Goal: Information Seeking & Learning: Learn about a topic

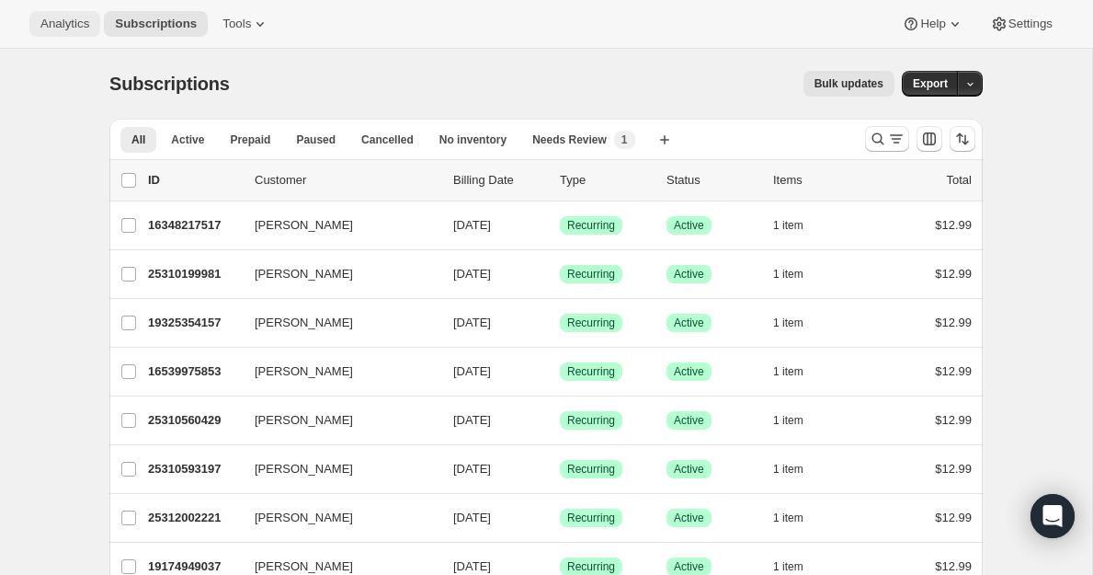
click at [65, 28] on span "Analytics" at bounding box center [64, 24] width 49 height 15
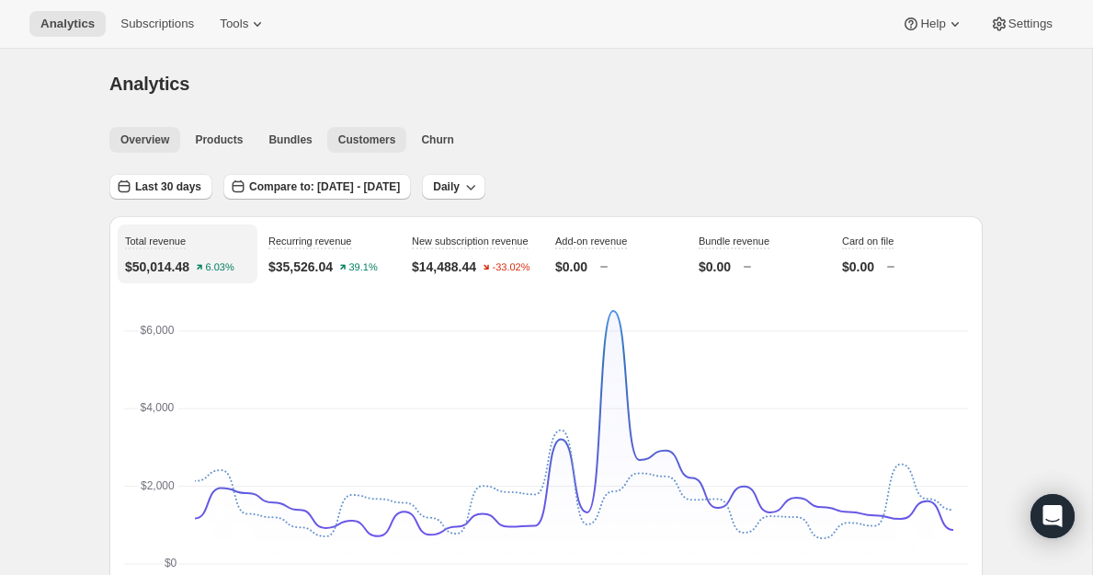
click at [361, 135] on span "Customers" at bounding box center [367, 139] width 58 height 15
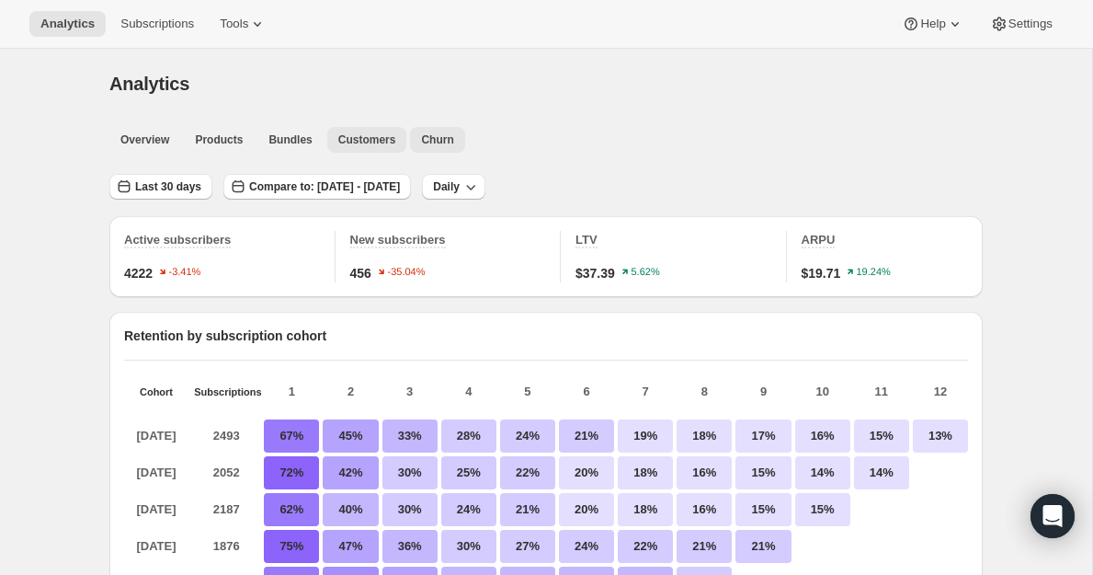
click at [431, 144] on span "Churn" at bounding box center [437, 139] width 32 height 15
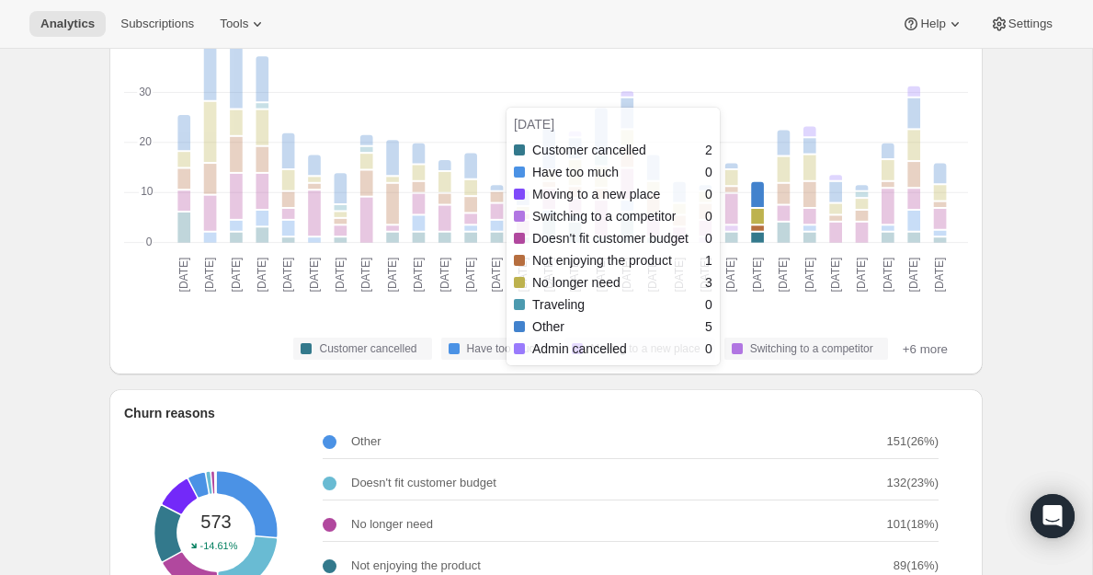
scroll to position [353, 0]
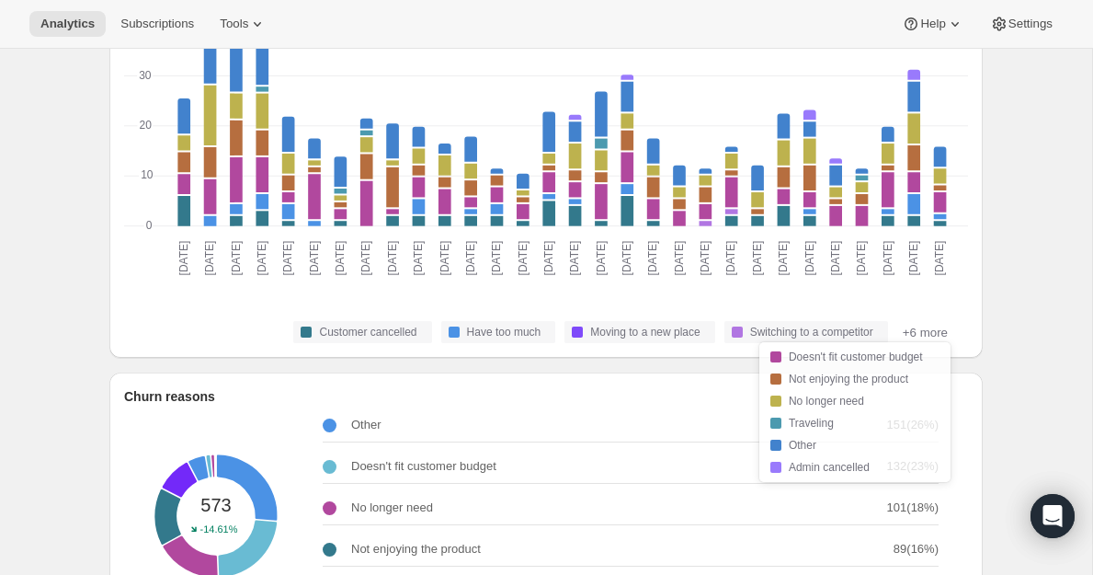
click at [916, 329] on button "+6 more" at bounding box center [925, 332] width 56 height 22
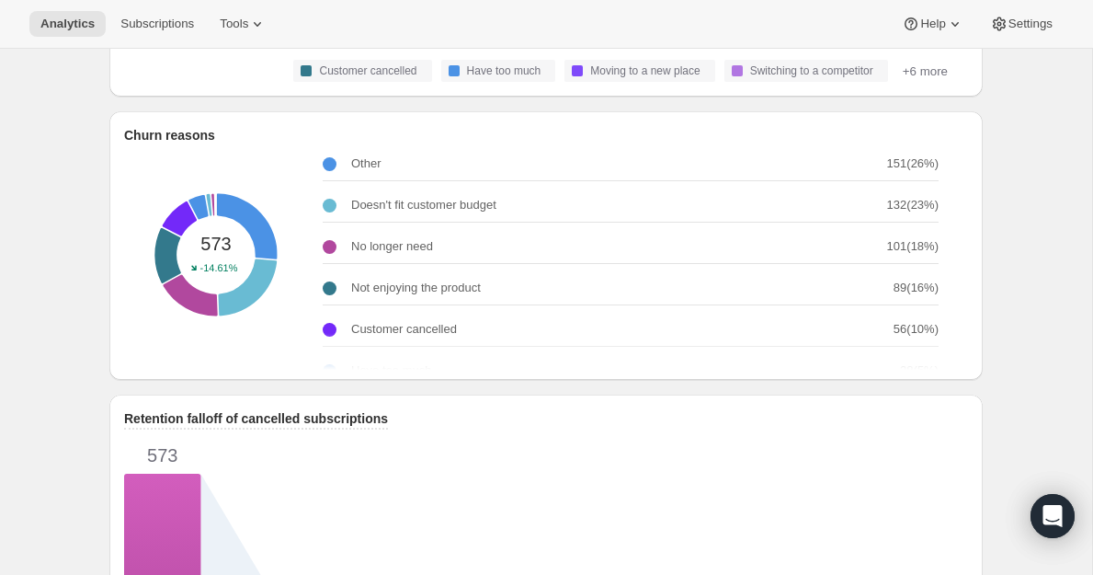
scroll to position [596, 0]
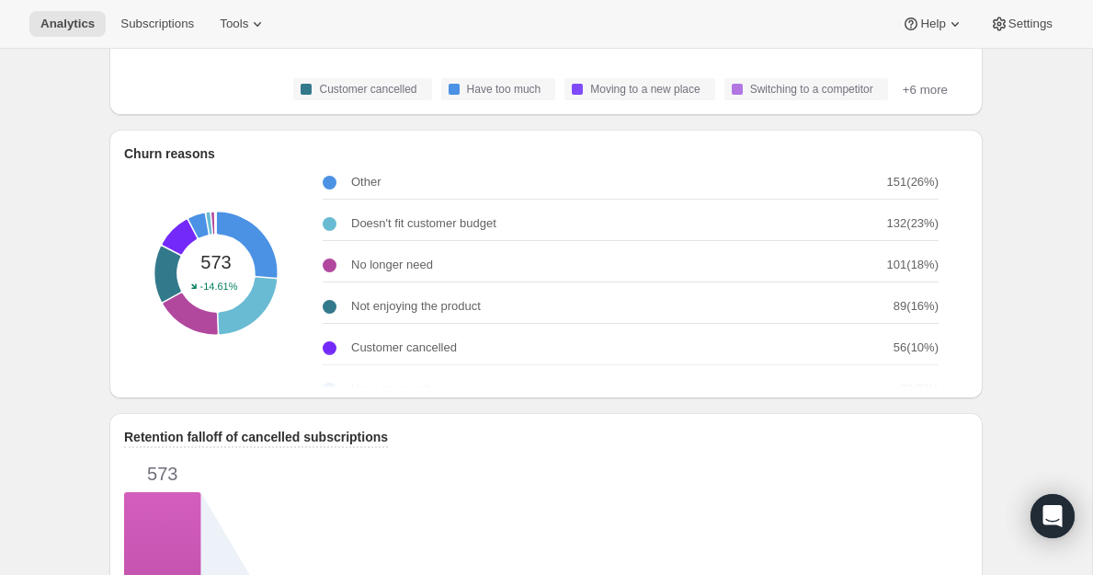
click at [182, 166] on div "Churn reasons 573 -14.61% Other 151 ( 26 %) Doesn't fit customer budget 132 ( 2…" at bounding box center [546, 254] width 844 height 221
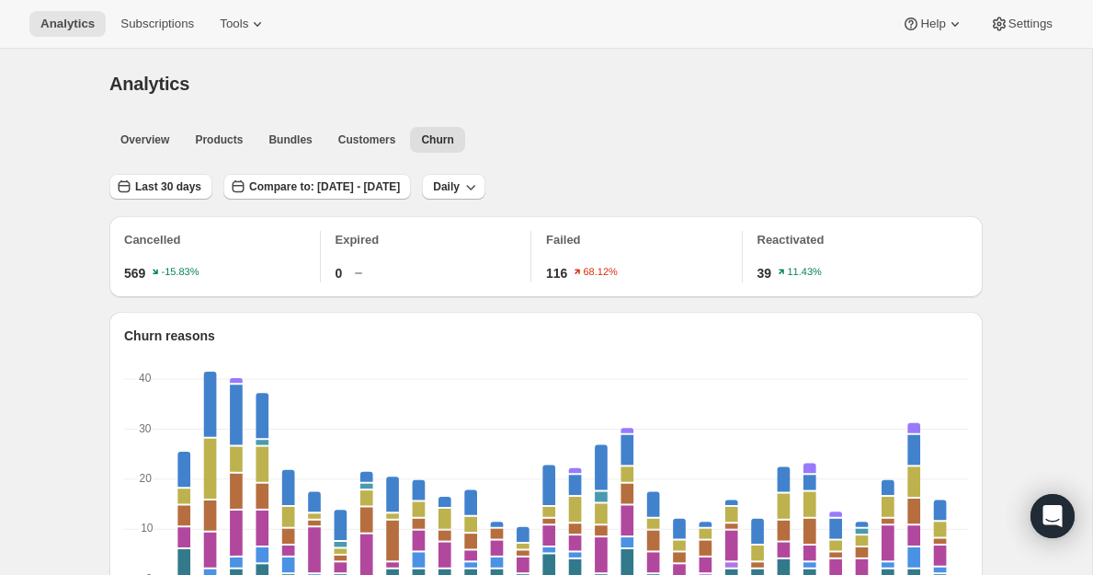
scroll to position [0, 0]
click at [485, 180] on button "Daily" at bounding box center [453, 187] width 63 height 26
click at [528, 279] on span "Monthly" at bounding box center [519, 288] width 42 height 18
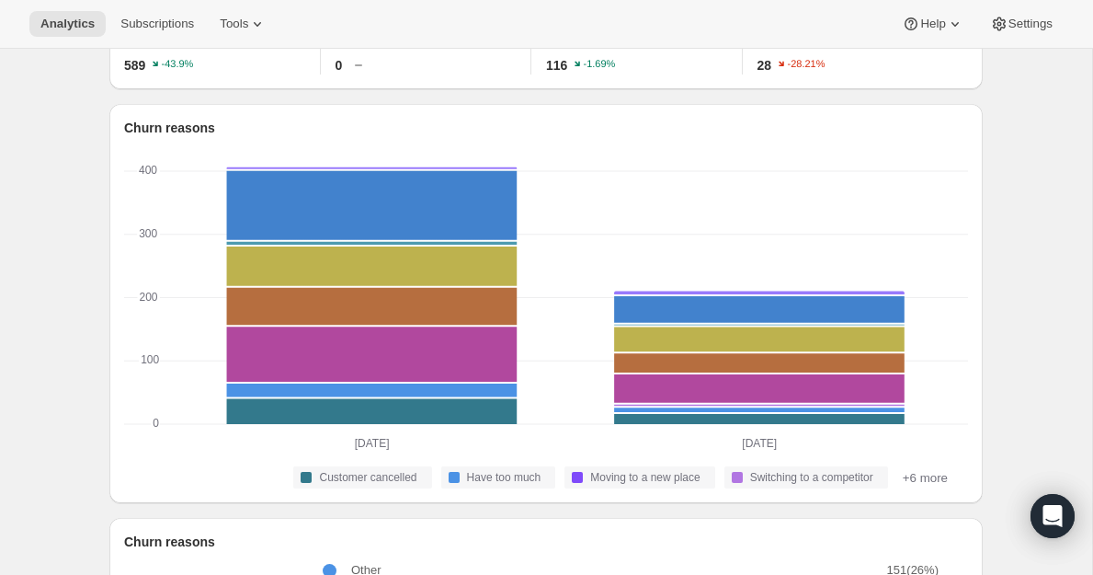
scroll to position [235, 0]
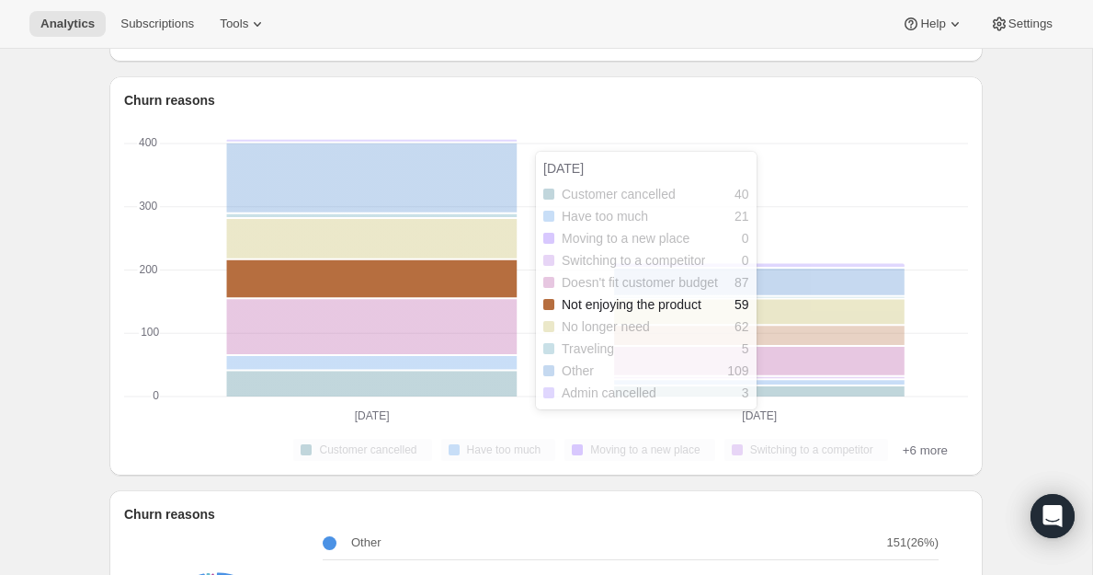
click at [394, 262] on rect "Not enjoying the product-5 59" at bounding box center [372, 280] width 291 height 40
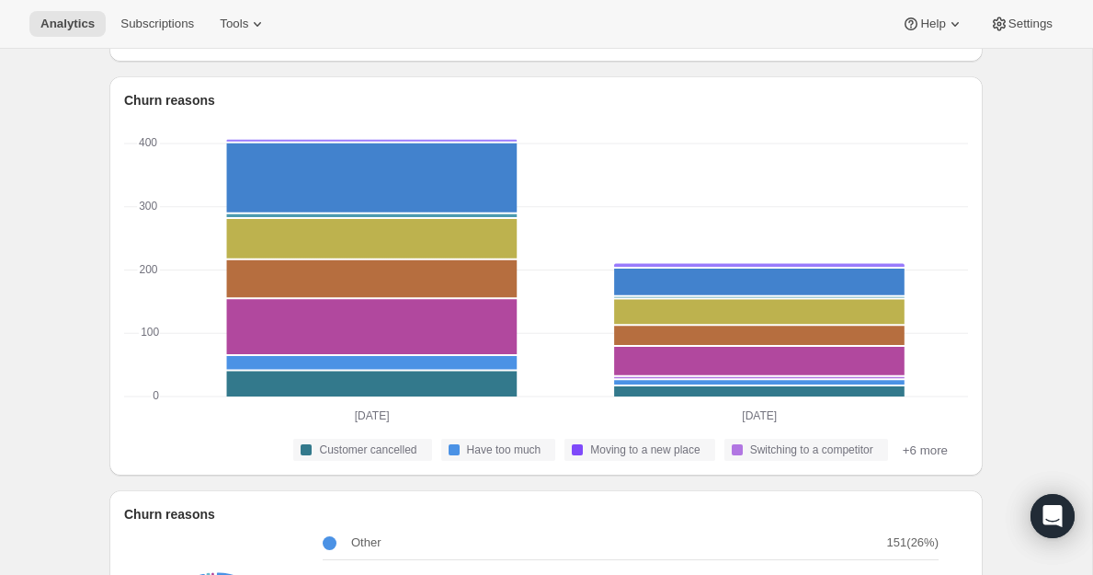
click at [142, 96] on h2 "Churn reasons" at bounding box center [546, 100] width 844 height 18
click at [1009, 15] on icon at bounding box center [999, 24] width 18 height 18
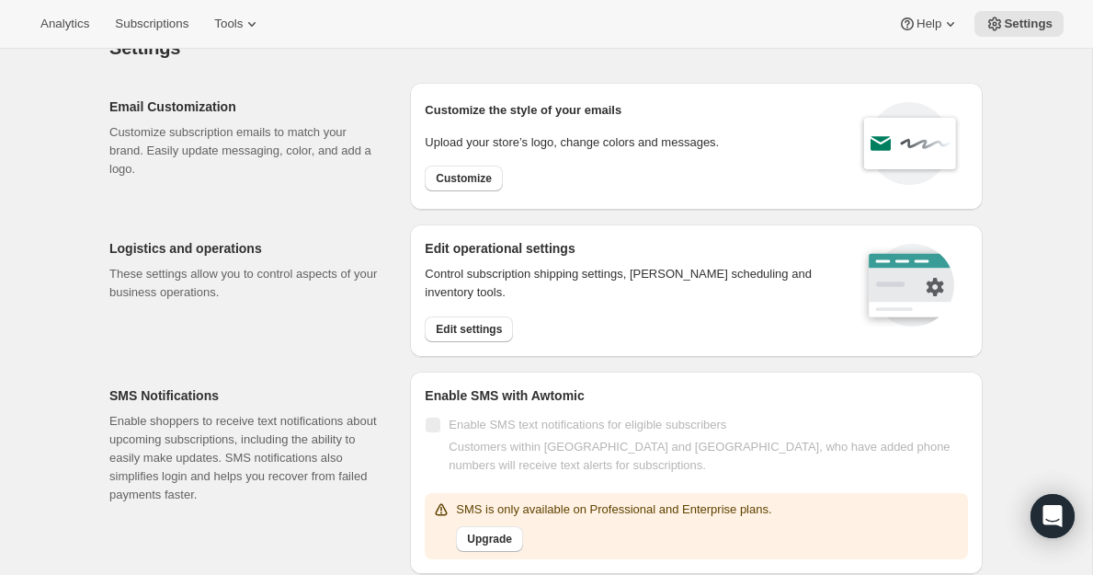
scroll to position [38, 0]
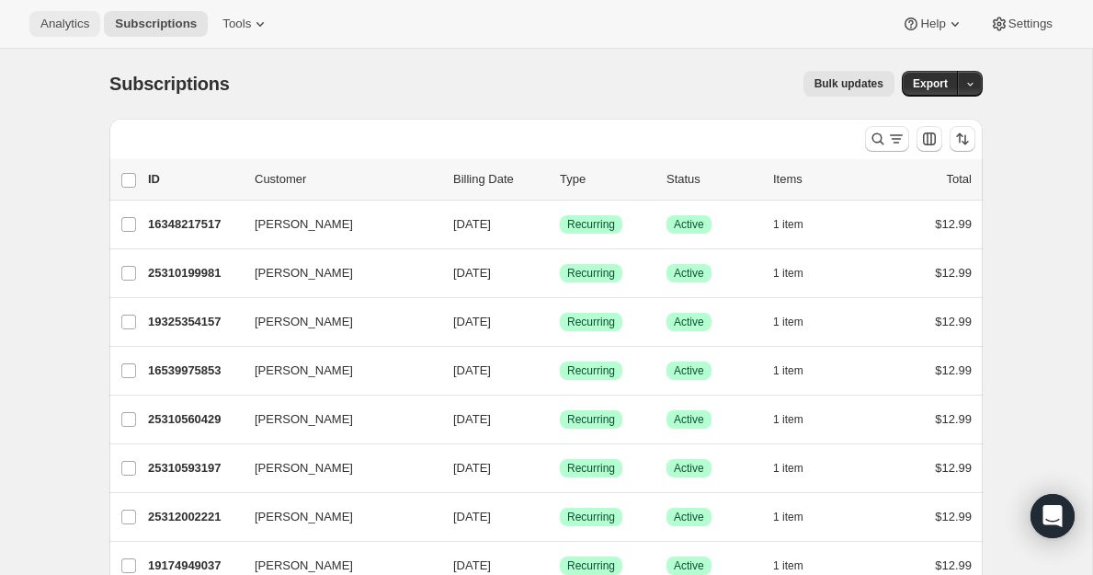
click at [73, 21] on span "Analytics" at bounding box center [64, 24] width 49 height 15
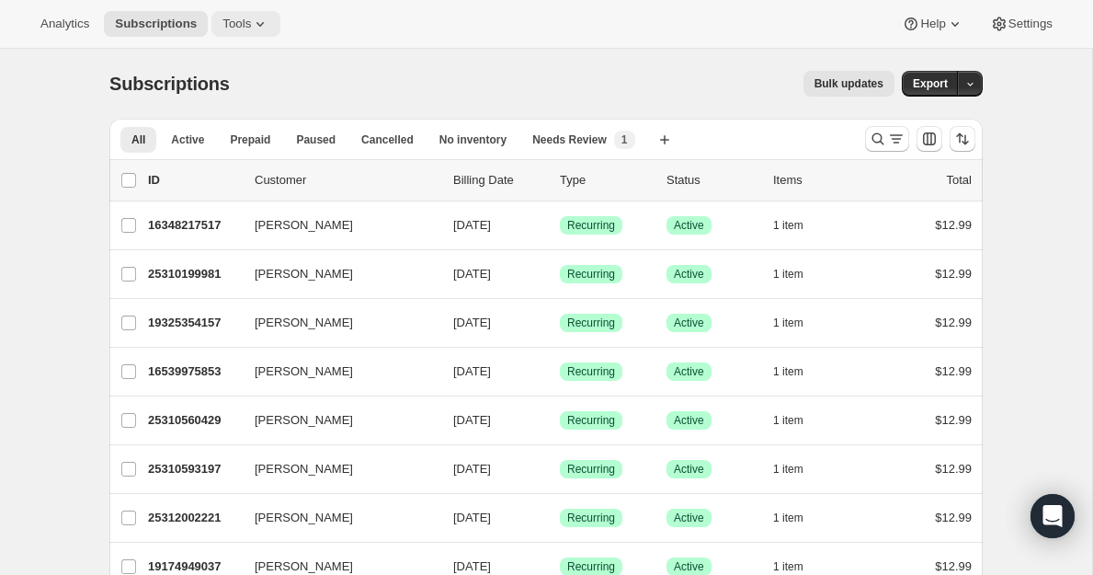
click at [223, 22] on span "Tools" at bounding box center [237, 24] width 29 height 15
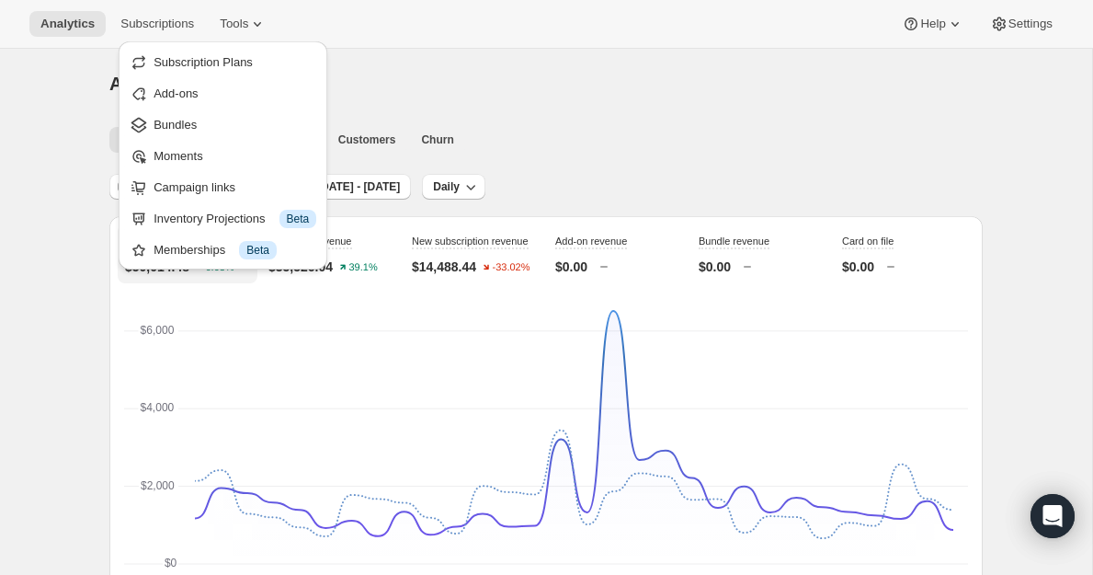
click at [611, 113] on div "Analytics. This page is ready Analytics" at bounding box center [546, 84] width 874 height 70
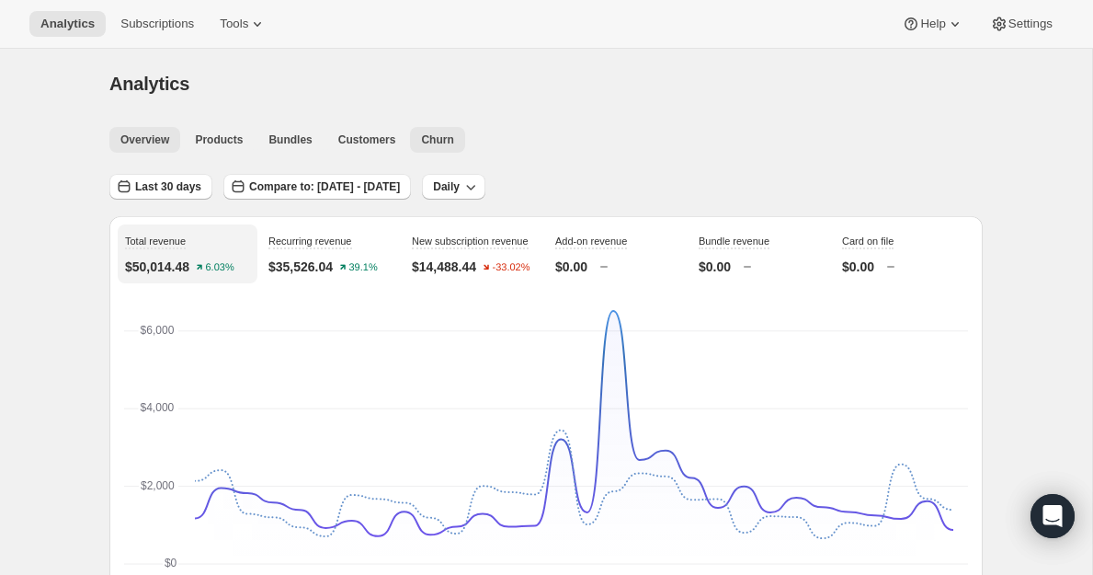
click at [431, 138] on span "Churn" at bounding box center [437, 139] width 32 height 15
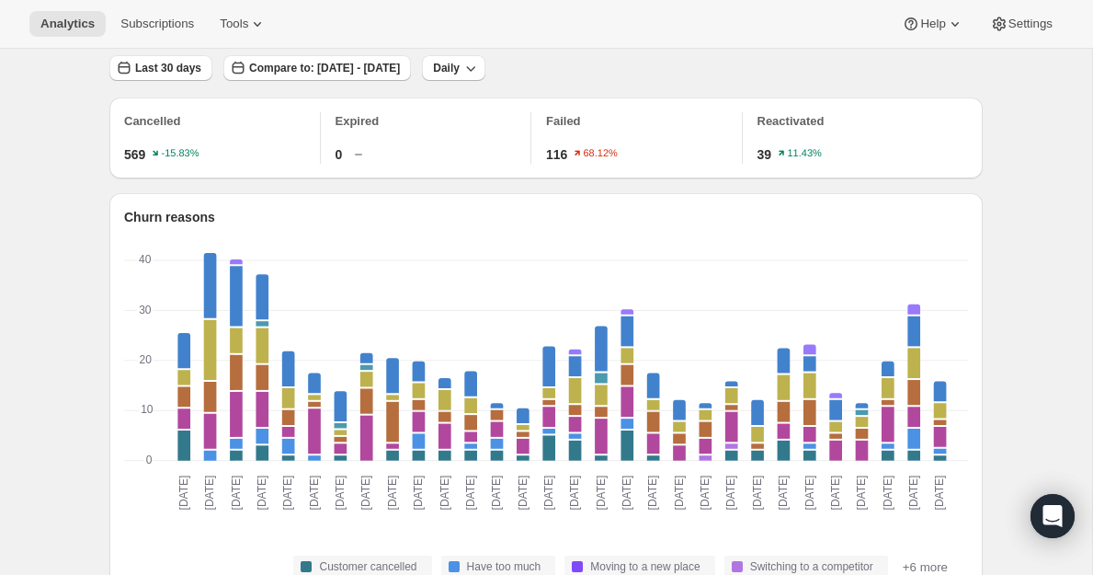
scroll to position [179, 0]
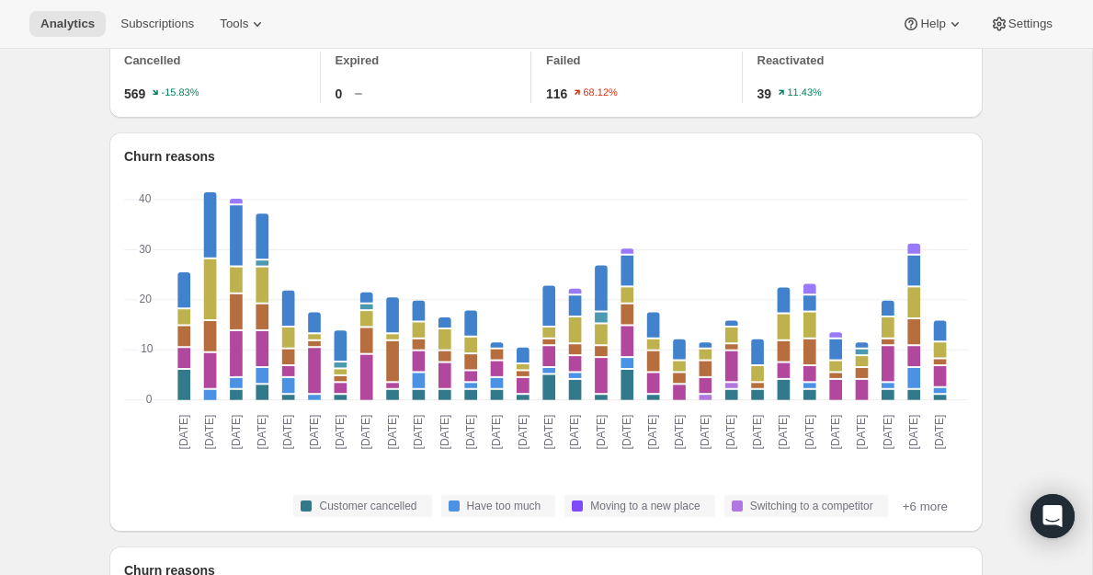
click at [182, 159] on h2 "Churn reasons" at bounding box center [546, 156] width 844 height 18
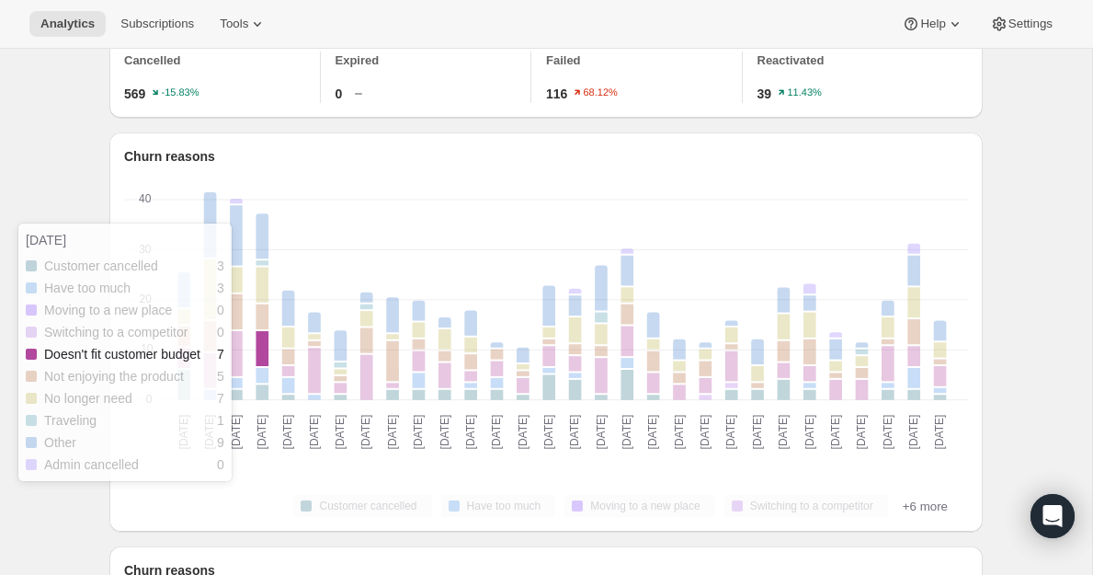
click at [268, 350] on rect "Doesn't fit customer budget-4 7" at bounding box center [262, 349] width 13 height 37
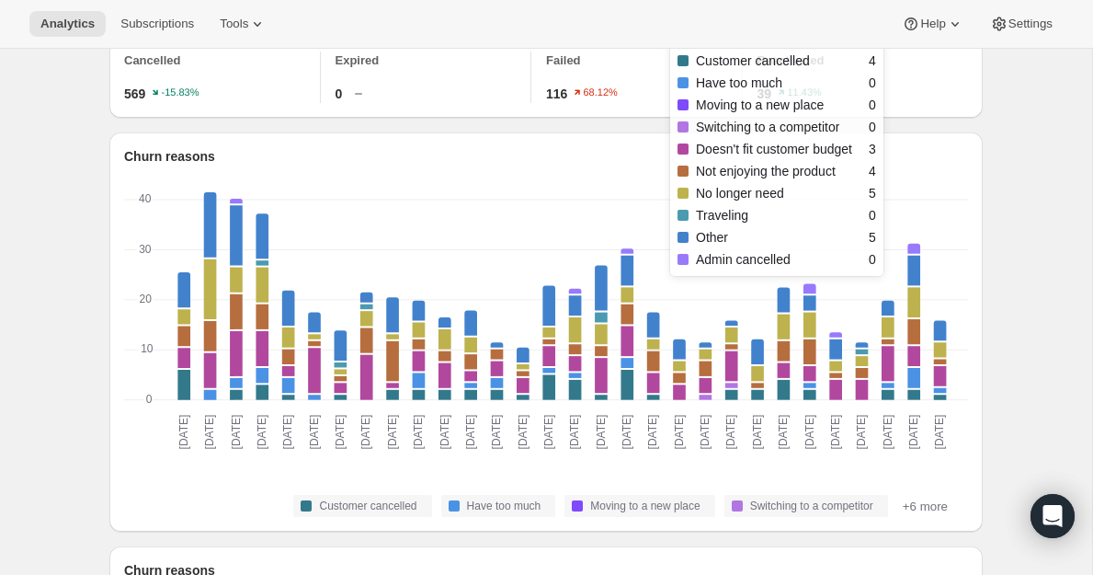
scroll to position [448, 0]
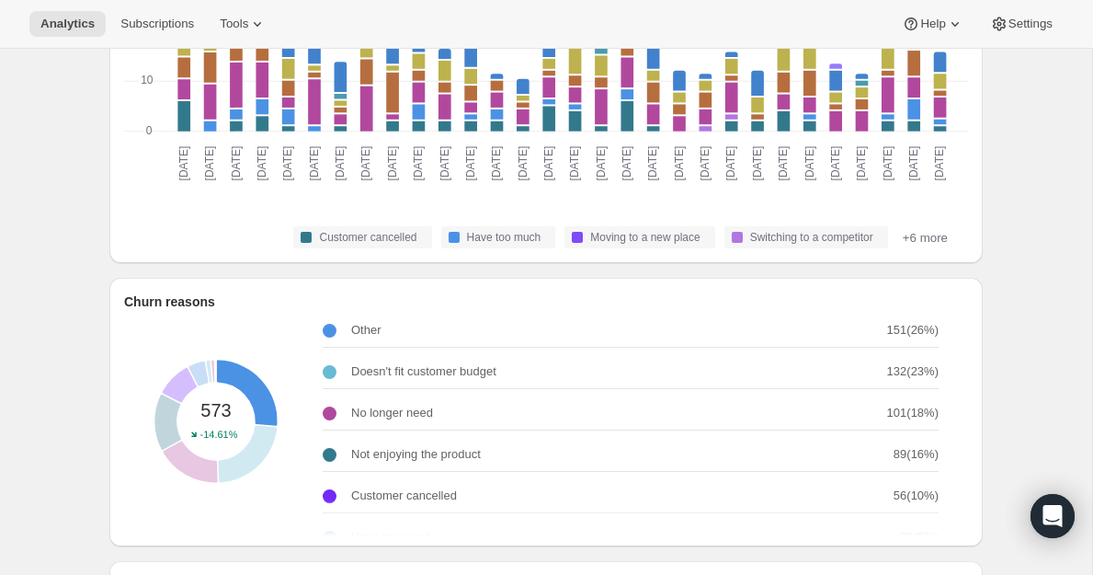
click at [364, 326] on p "Other" at bounding box center [366, 330] width 30 height 18
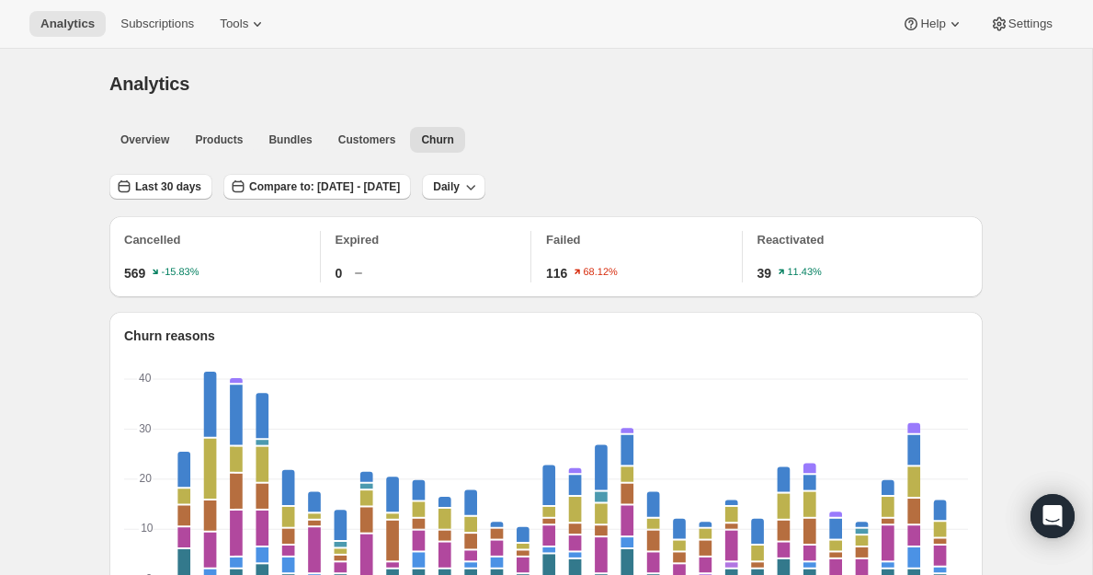
scroll to position [0, 0]
click at [951, 29] on icon at bounding box center [955, 24] width 18 height 18
click at [248, 28] on icon at bounding box center [257, 24] width 18 height 18
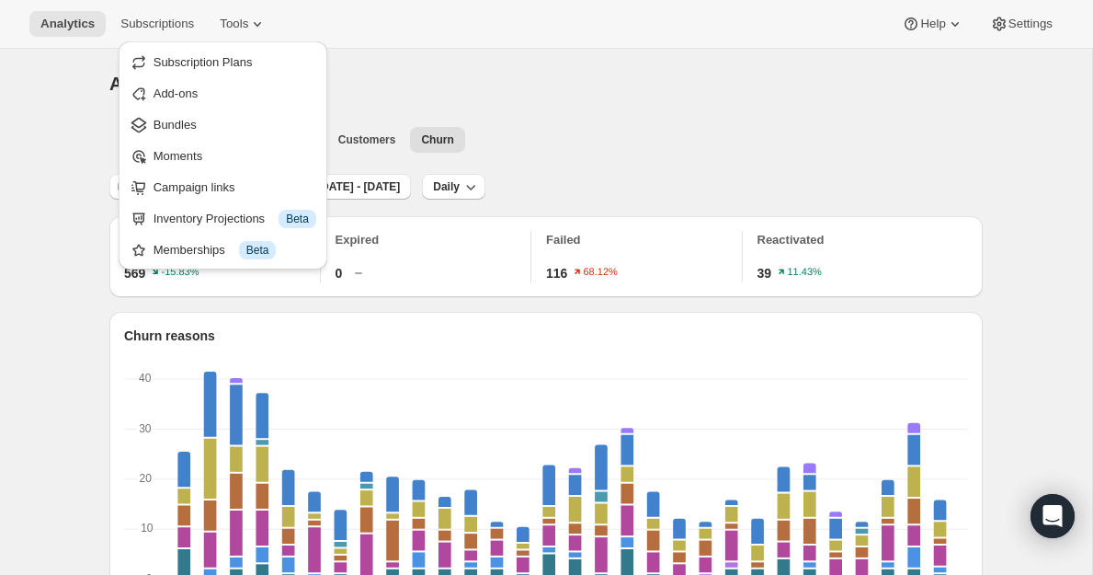
click at [610, 130] on ul "Overview Products Bundles Customers Churn More views" at bounding box center [541, 139] width 870 height 26
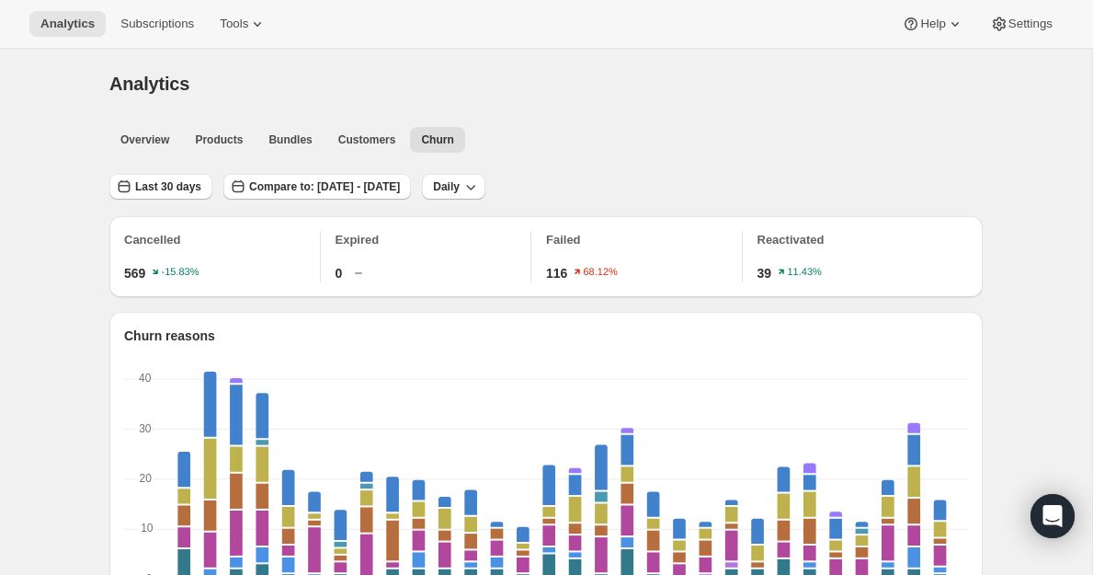
click at [839, 252] on div "Reactivated 39 11.43%" at bounding box center [863, 256] width 211 height 51
click at [794, 244] on p "Reactivated" at bounding box center [863, 240] width 211 height 18
click at [769, 281] on div "Cancelled 569 -15.83% Expired 0 Failed 116 68.12% Reactivated 39 11.43%" at bounding box center [546, 256] width 874 height 81
click at [212, 10] on div "Analytics Subscriptions Tools Help Settings" at bounding box center [546, 24] width 1093 height 49
click at [1042, 18] on span "Settings" at bounding box center [1031, 24] width 44 height 15
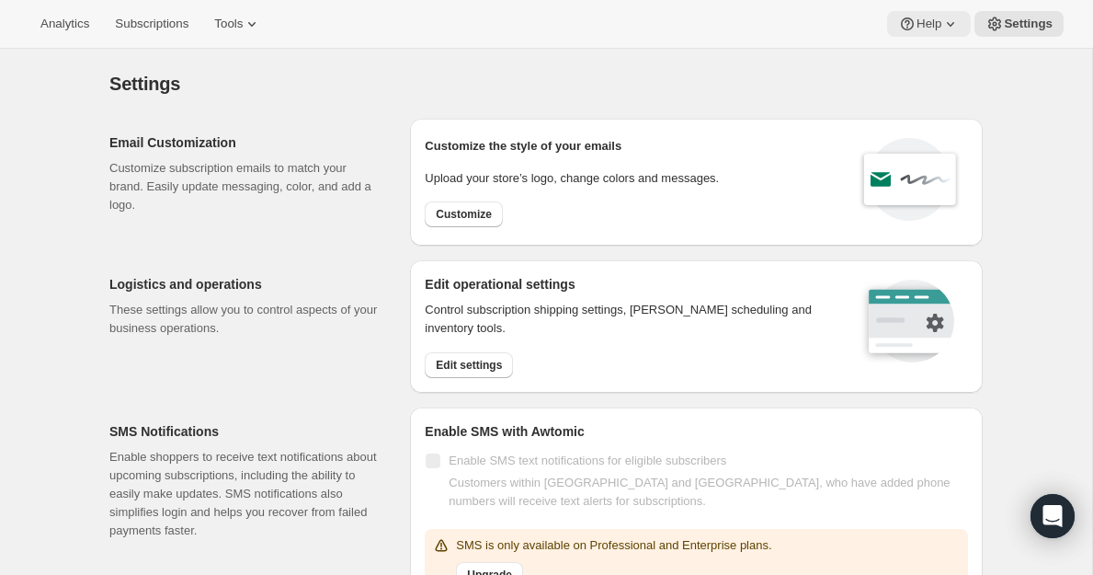
click at [942, 22] on span "Help" at bounding box center [929, 24] width 25 height 15
click at [72, 21] on span "Analytics" at bounding box center [64, 24] width 49 height 15
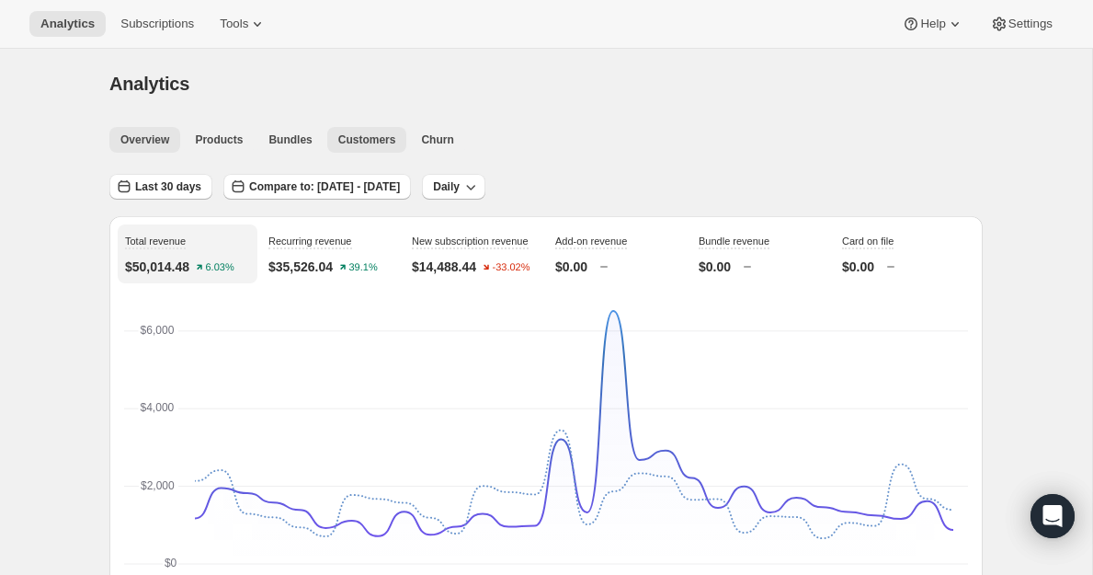
click at [368, 141] on span "Customers" at bounding box center [367, 139] width 58 height 15
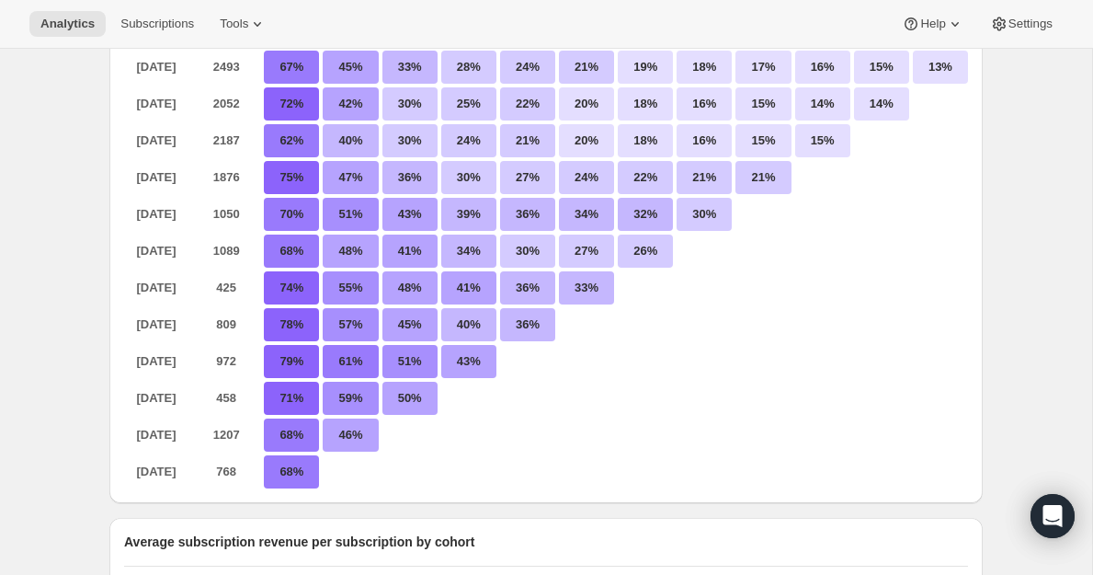
scroll to position [200, 0]
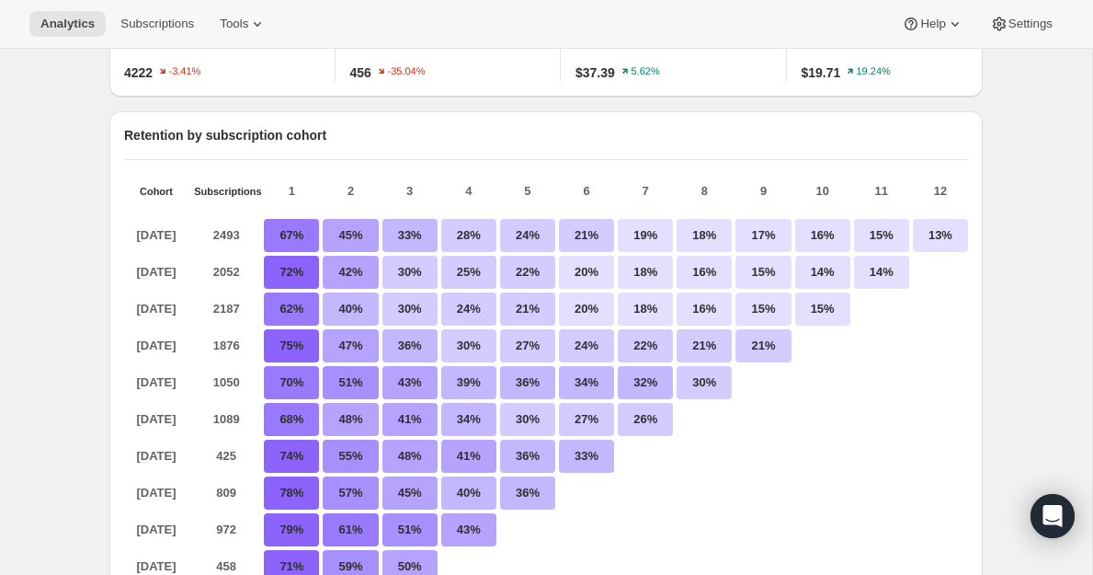
click at [159, 130] on p "Retention by subscription cohort" at bounding box center [546, 135] width 844 height 18
click at [133, 33] on button "Subscriptions" at bounding box center [157, 24] width 96 height 26
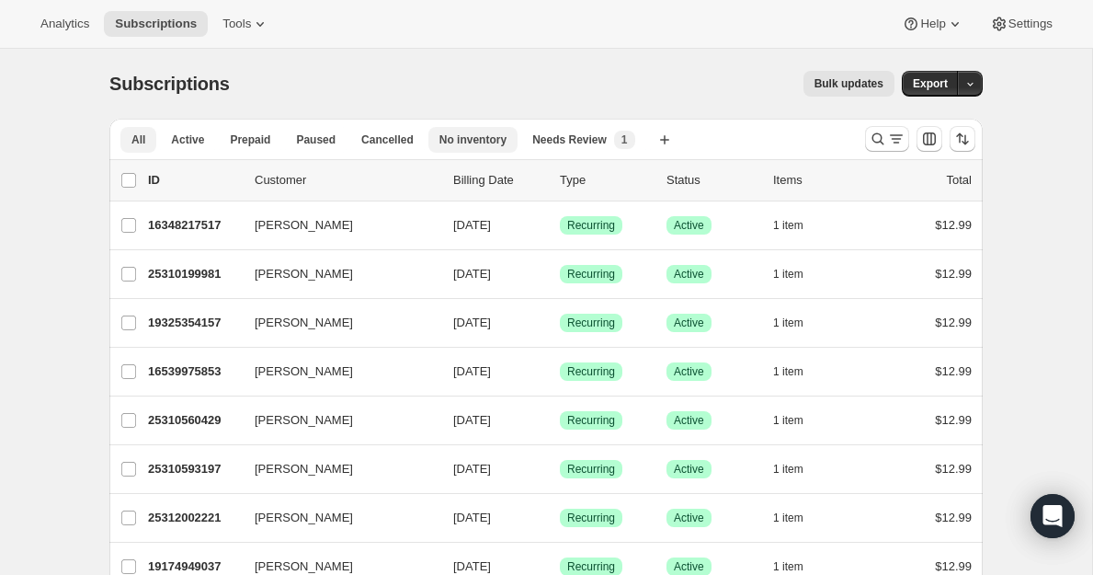
click at [487, 139] on span "No inventory" at bounding box center [473, 139] width 67 height 15
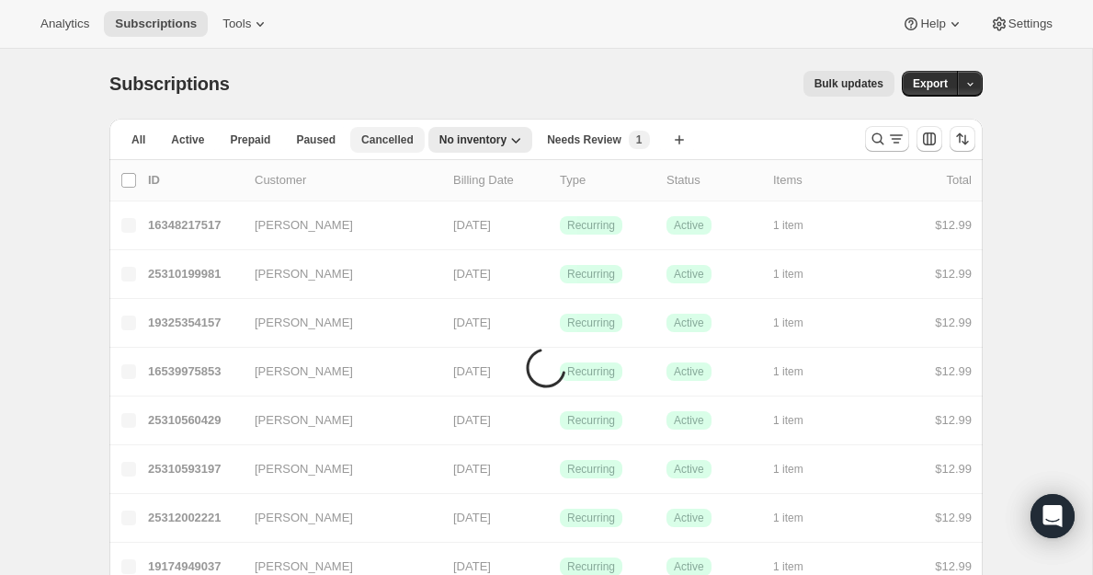
click at [391, 138] on span "Cancelled" at bounding box center [387, 139] width 52 height 15
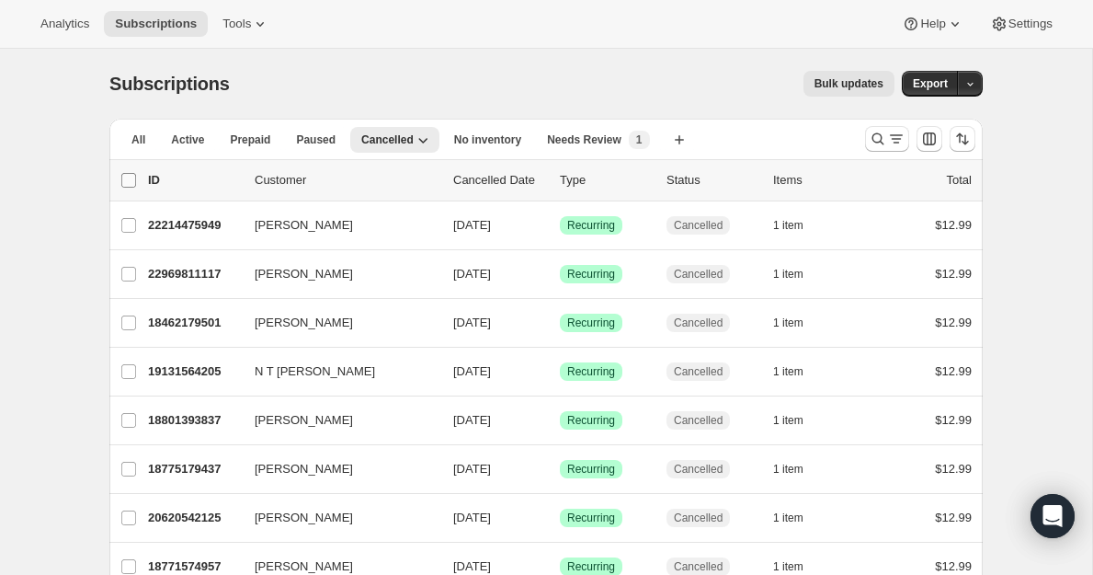
click at [130, 182] on input "0 selected" at bounding box center [128, 180] width 15 height 15
checkbox input "true"
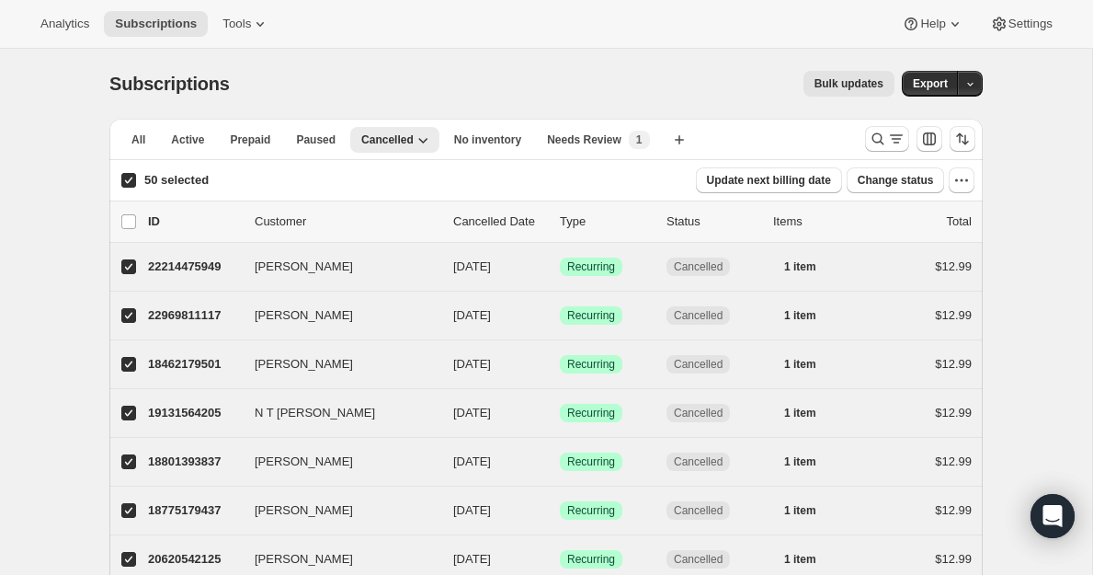
checkbox input "true"
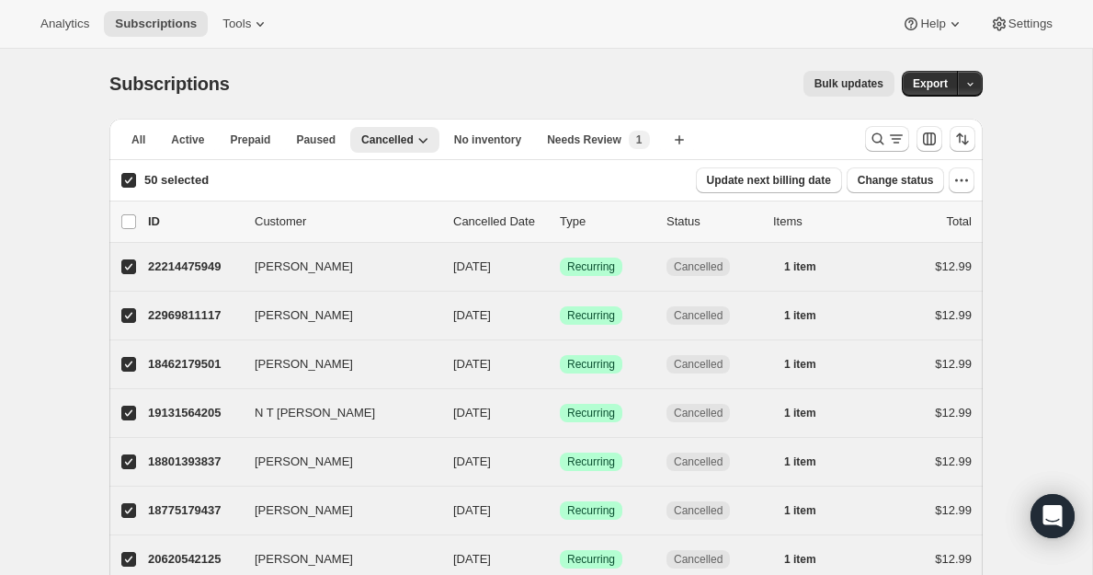
checkbox input "true"
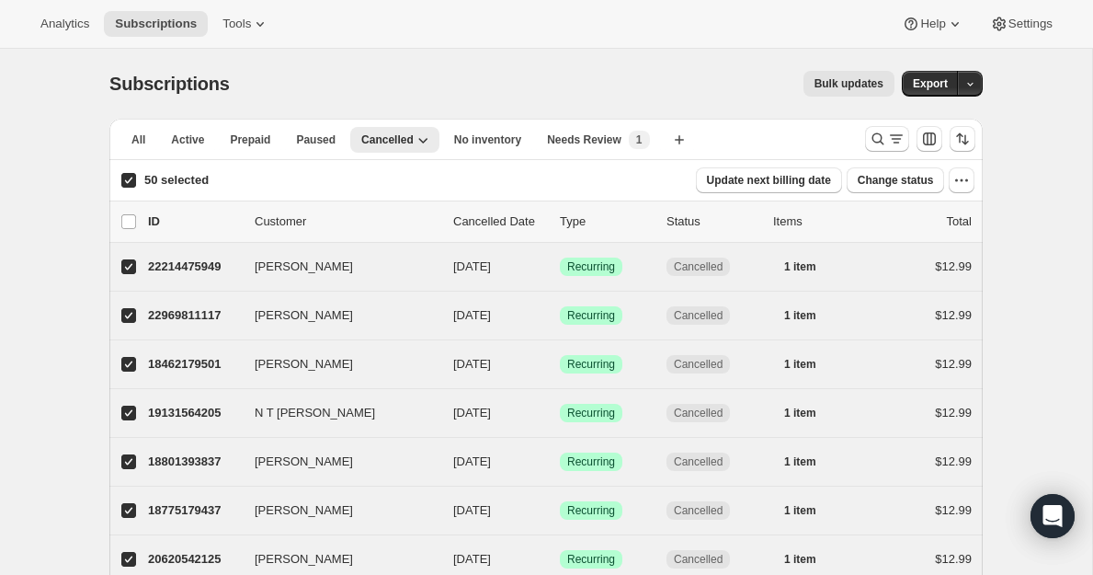
checkbox input "true"
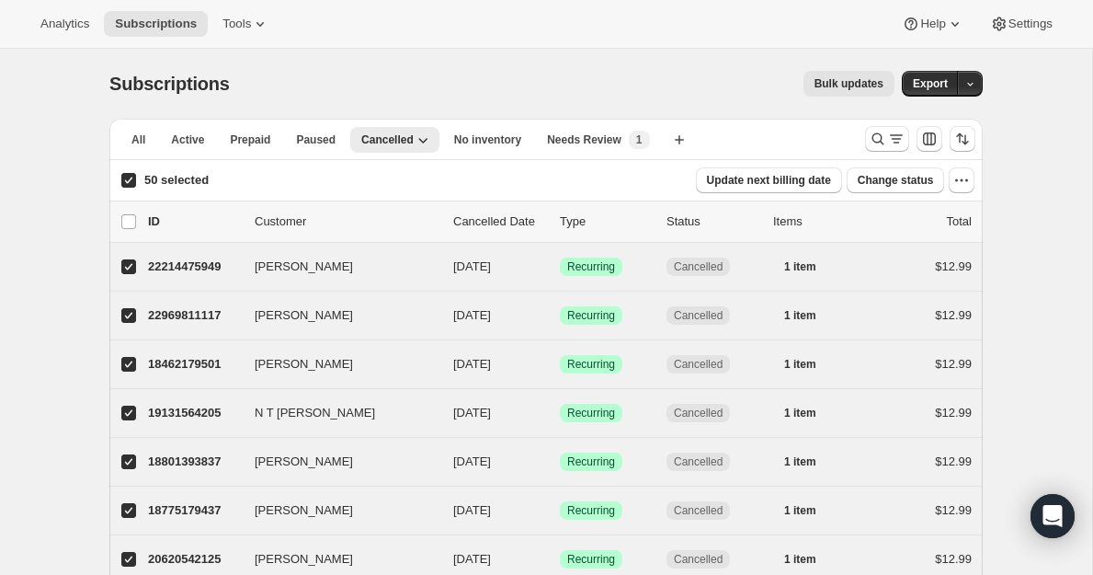
checkbox input "true"
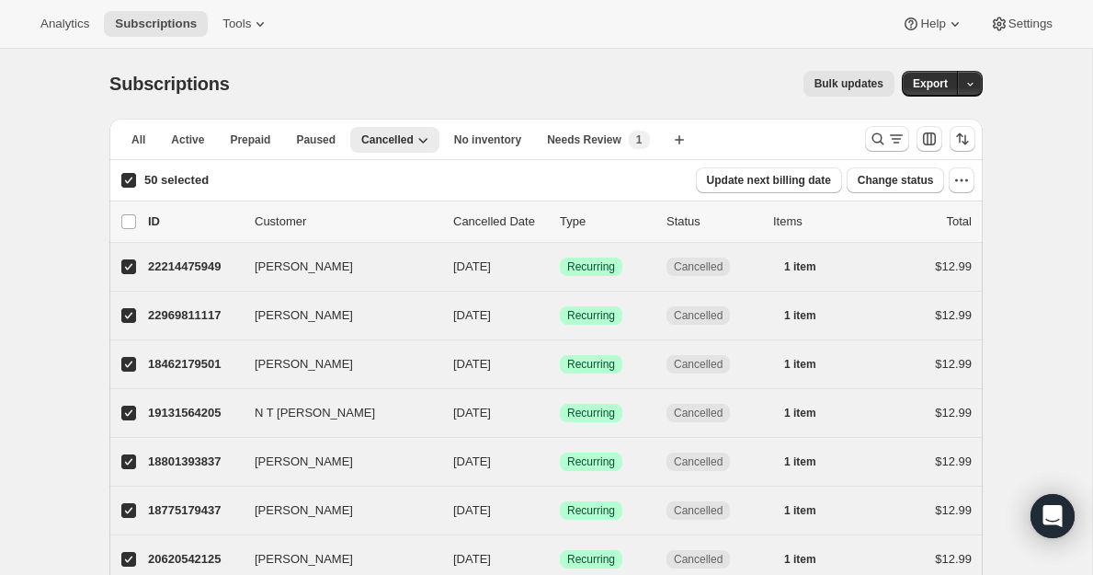
checkbox input "true"
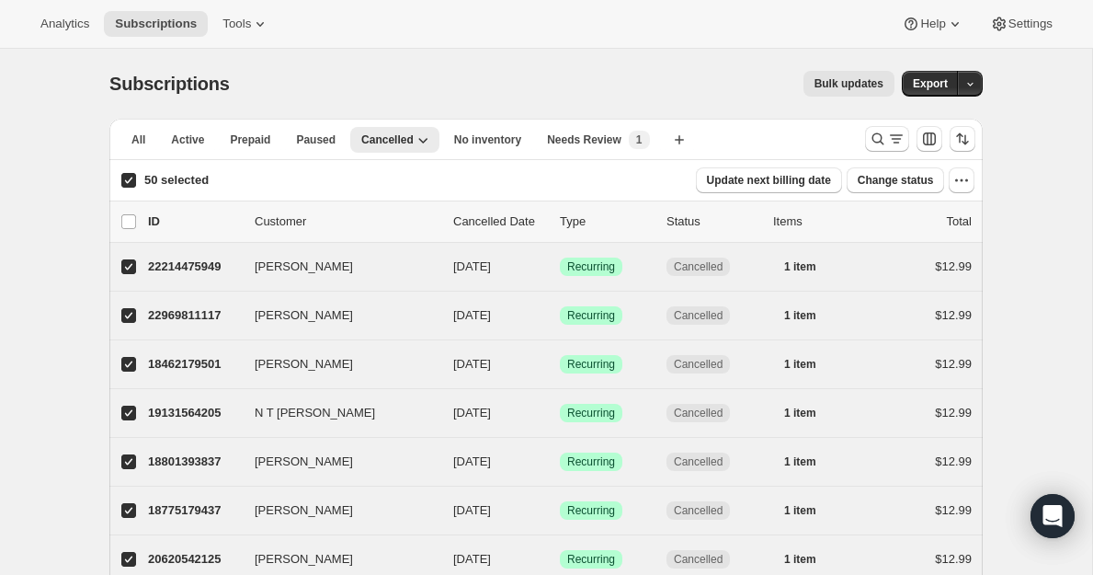
checkbox input "true"
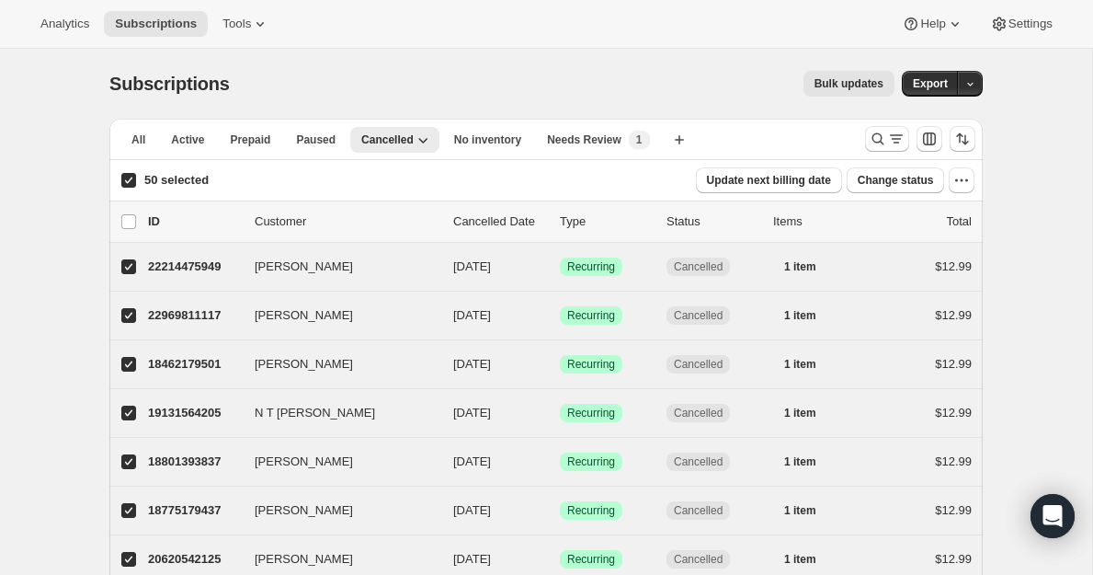
checkbox input "true"
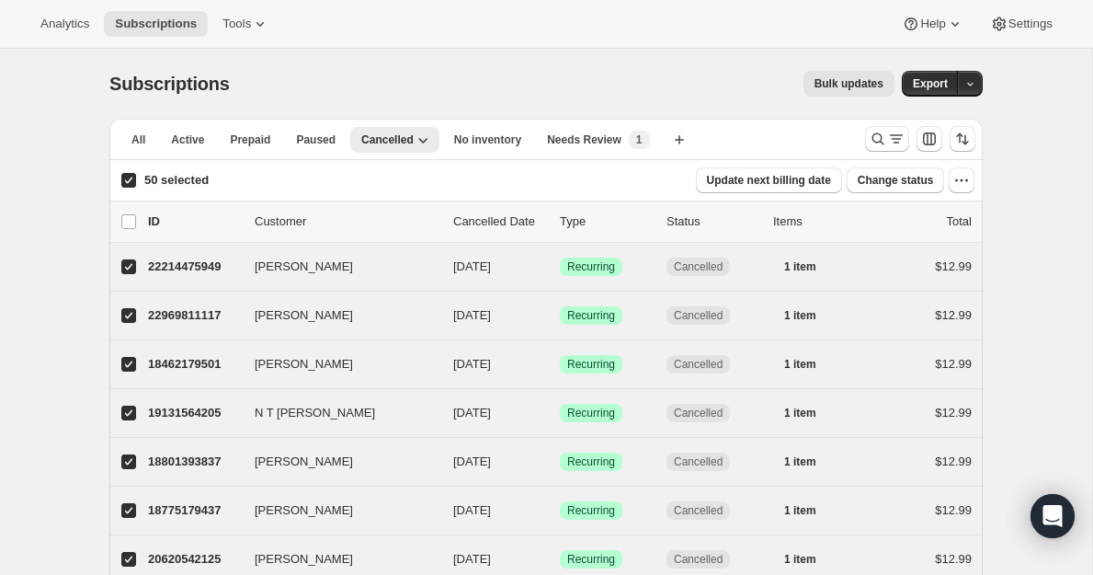
checkbox input "true"
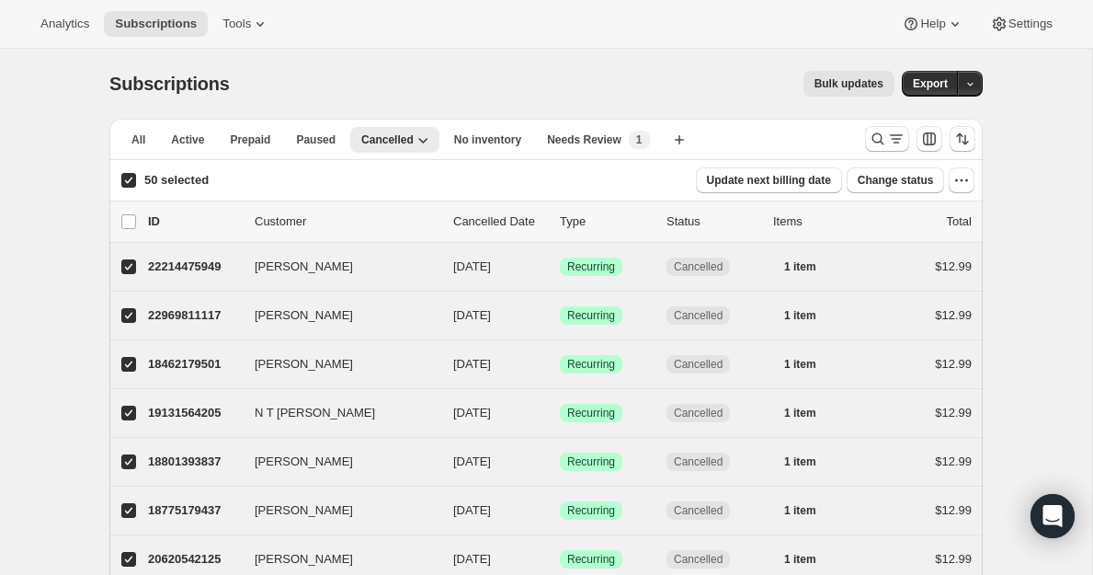
checkbox input "true"
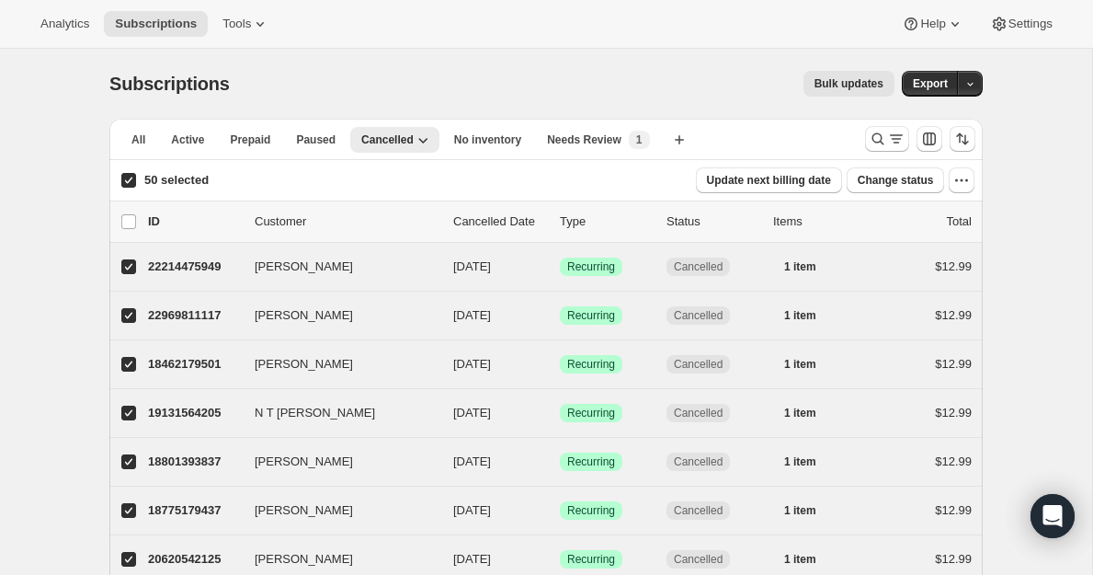
checkbox input "true"
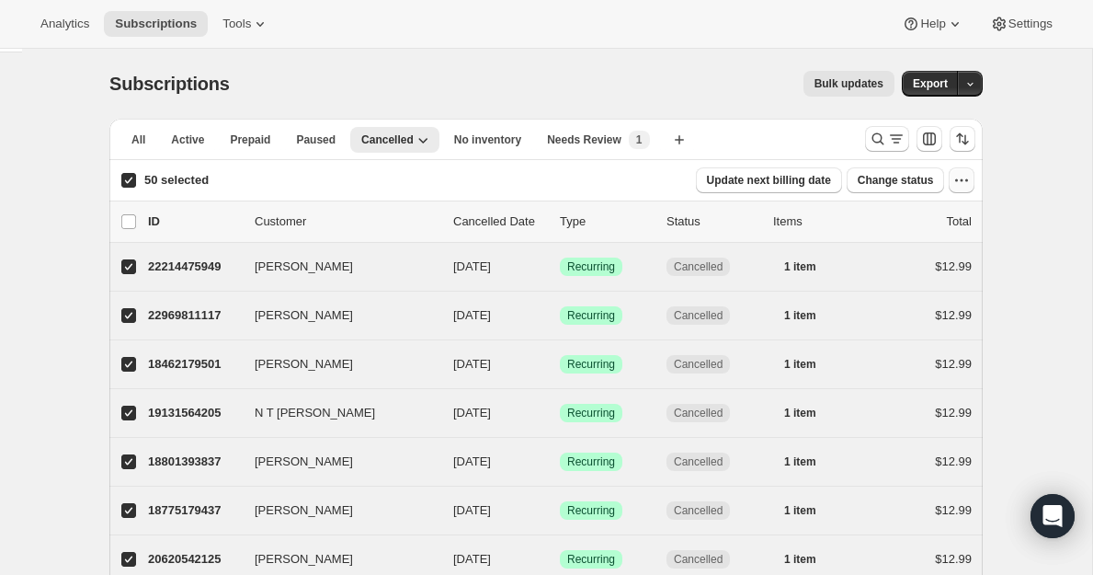
click at [958, 175] on icon "button" at bounding box center [962, 180] width 18 height 18
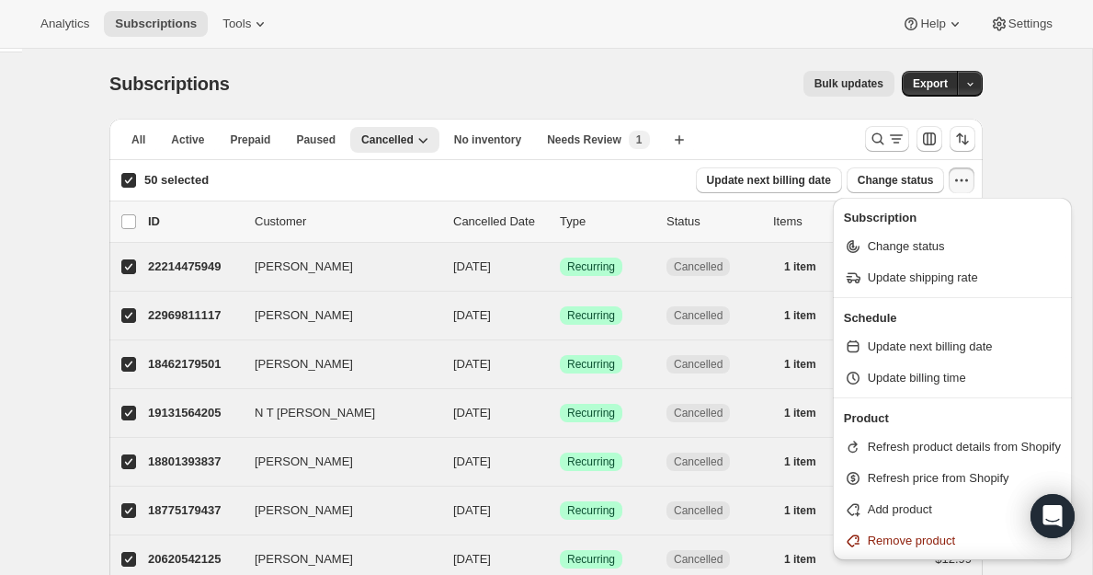
click at [958, 175] on icon "button" at bounding box center [962, 180] width 18 height 18
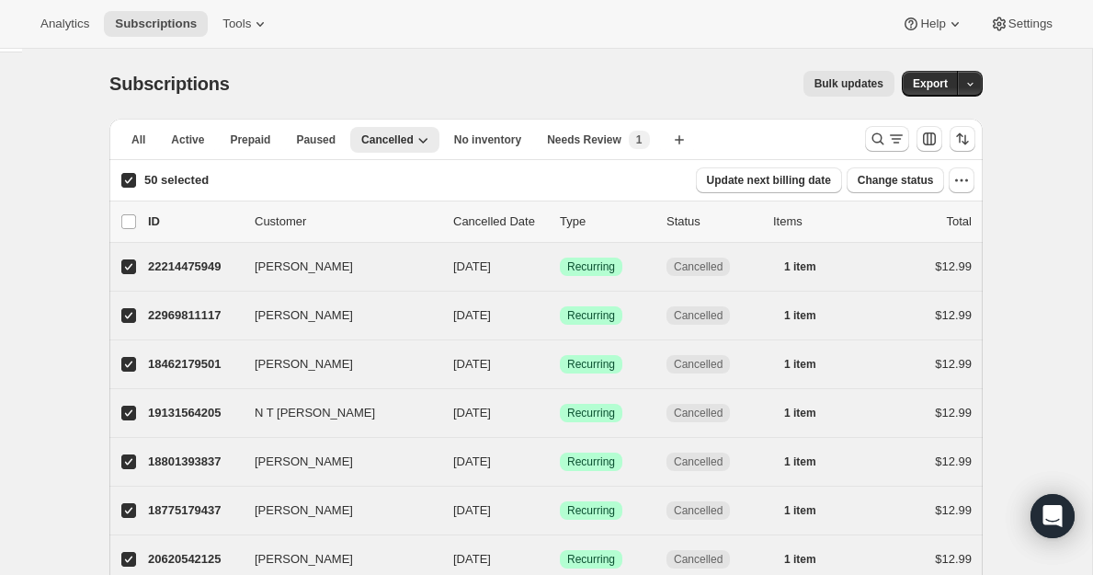
click at [870, 77] on span "Bulk updates" at bounding box center [849, 83] width 69 height 15
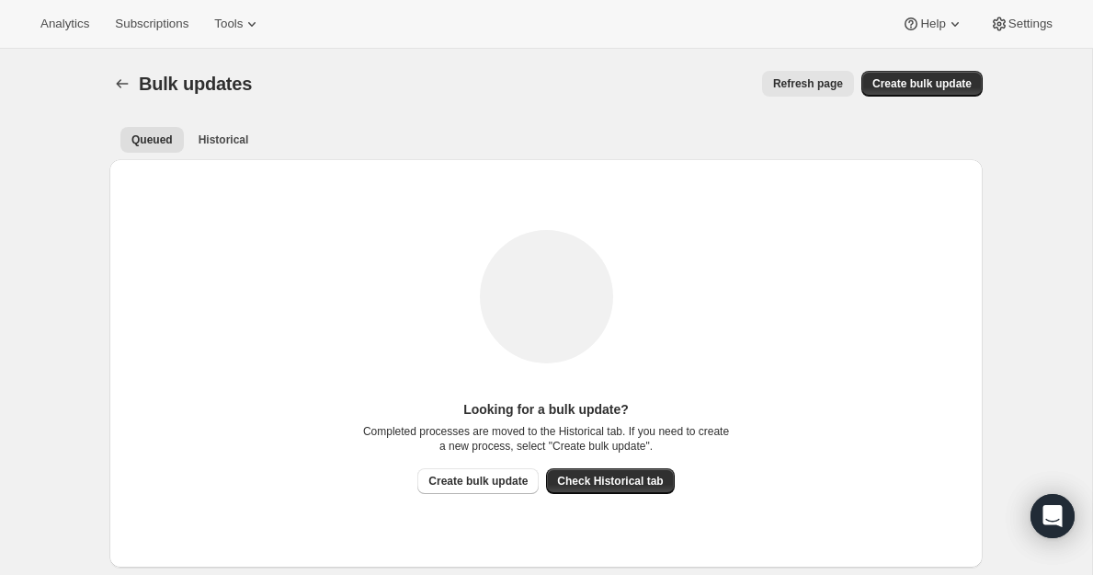
click at [111, 71] on div at bounding box center [123, 84] width 29 height 26
click at [116, 77] on icon "Bulk updates" at bounding box center [122, 83] width 18 height 18
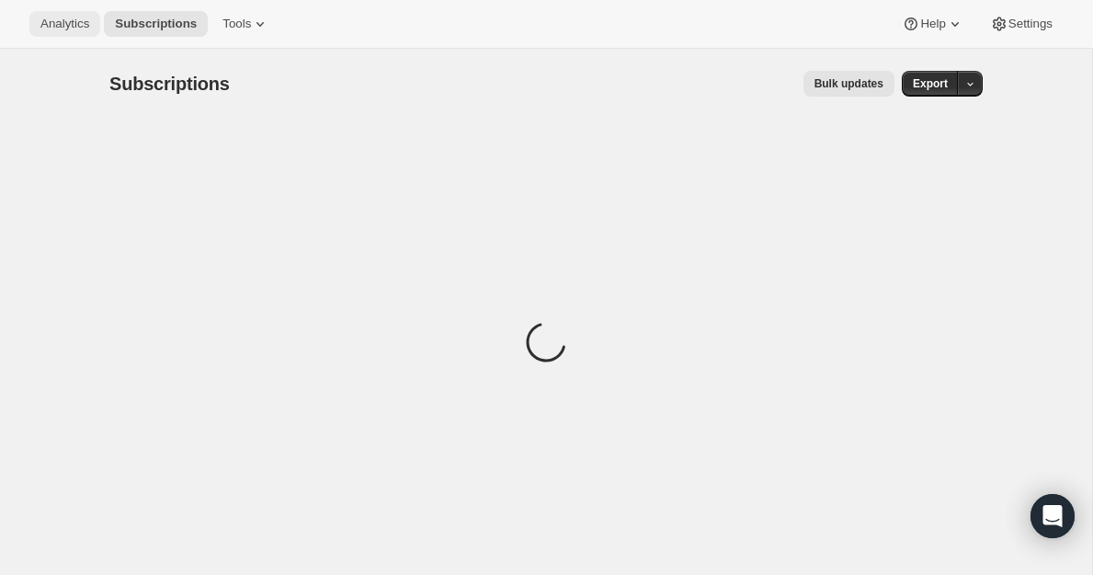
click at [69, 18] on span "Analytics" at bounding box center [64, 24] width 49 height 15
